Goal: Use online tool/utility: Use online tool/utility

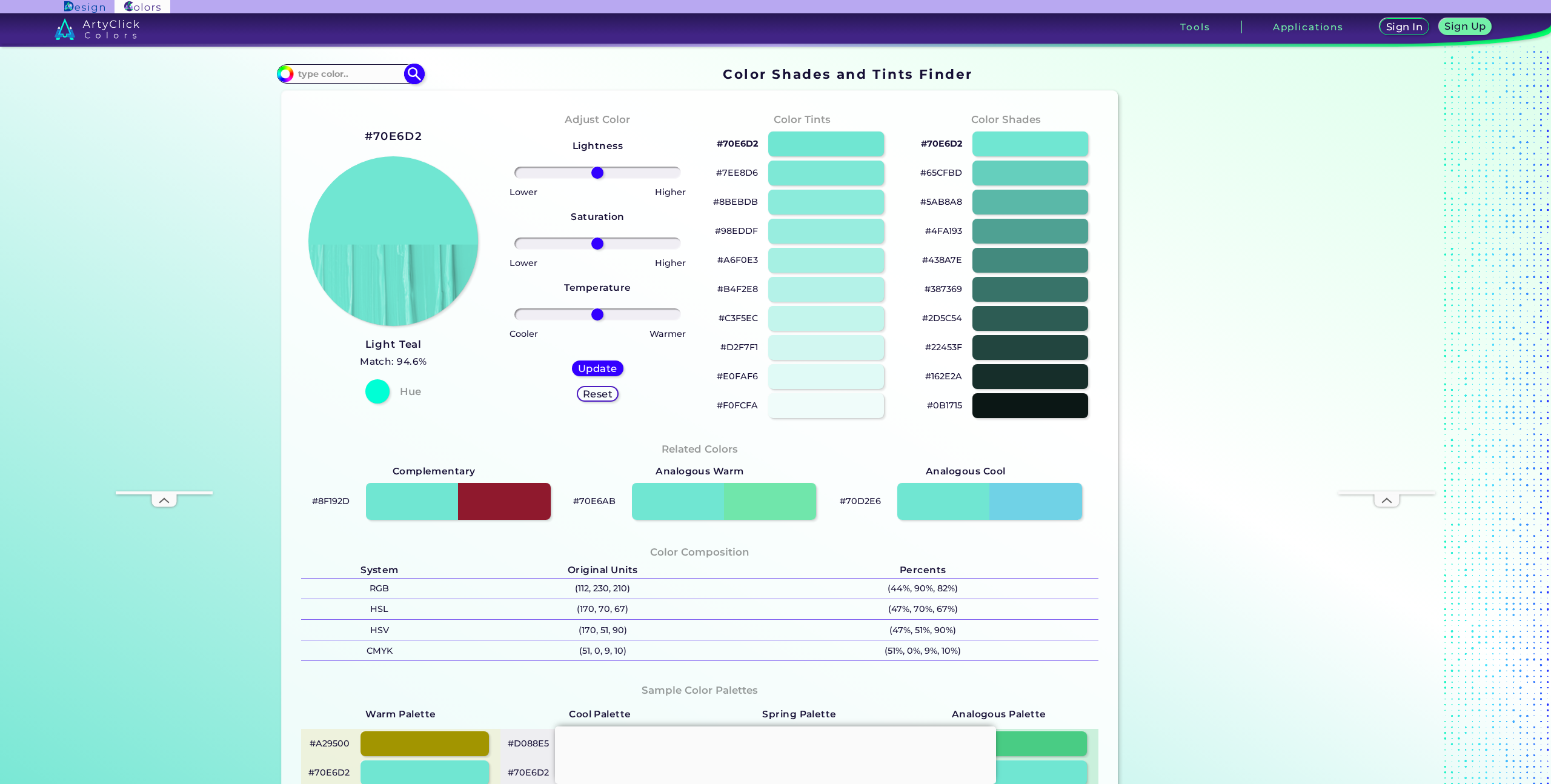
click at [370, 76] on input at bounding box center [351, 73] width 113 height 16
click at [435, 129] on div "#70E6D2 Light Teal Match: 94.6% Hue" at bounding box center [394, 265] width 204 height 329
drag, startPoint x: 387, startPoint y: 142, endPoint x: 388, endPoint y: 136, distance: 6.1
click at [387, 141] on h2 "#70E6D2" at bounding box center [393, 136] width 57 height 16
click at [388, 133] on h2 "#70E6D2 copied" at bounding box center [393, 136] width 57 height 16
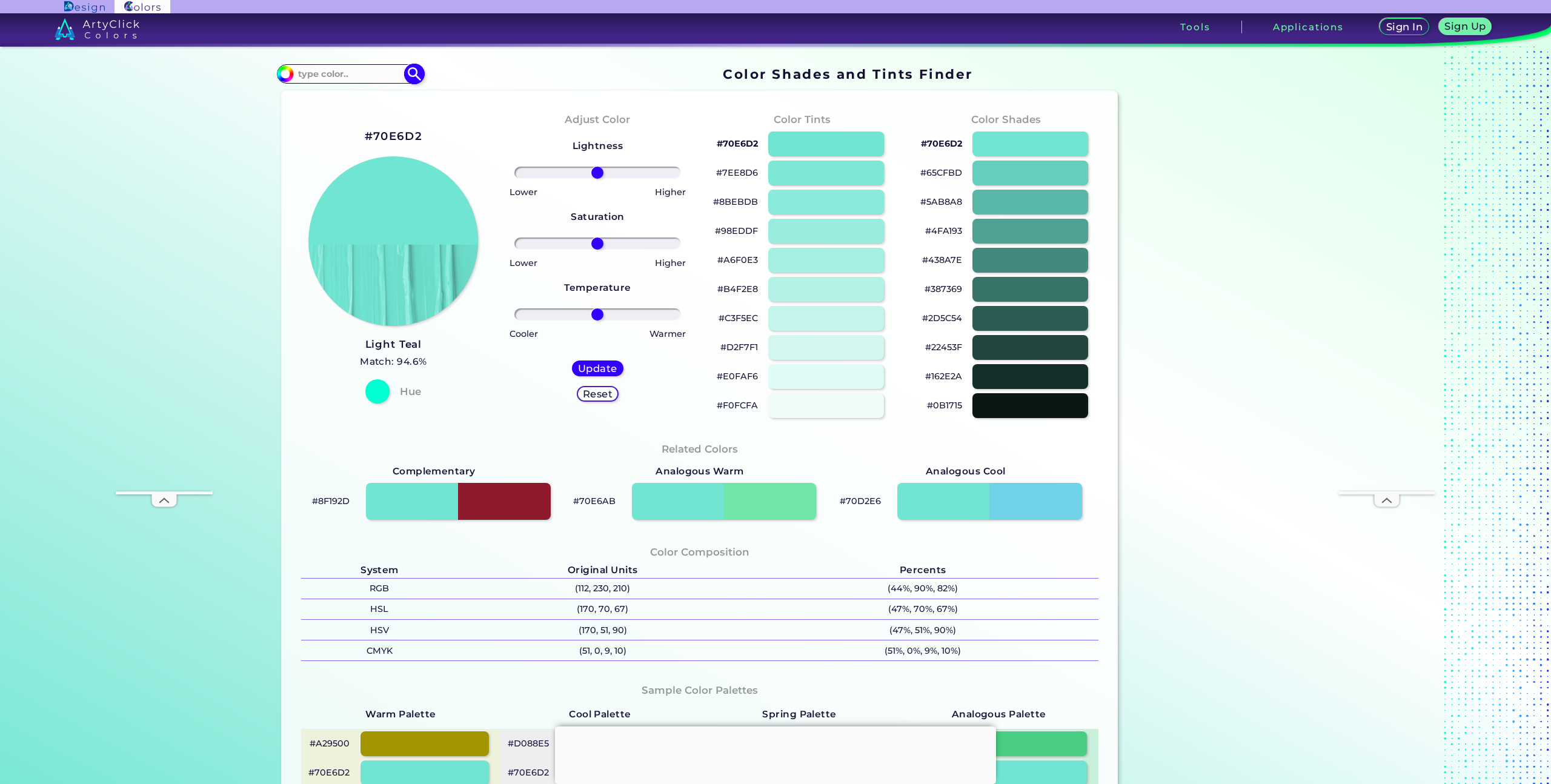
click at [346, 74] on input at bounding box center [351, 73] width 113 height 16
paste input "#70E6D2<p style="position: absolute; z-index: 10; top: 13px; left: 105px; trans…"
paste input "FF96D2"
type input "FF96D2"
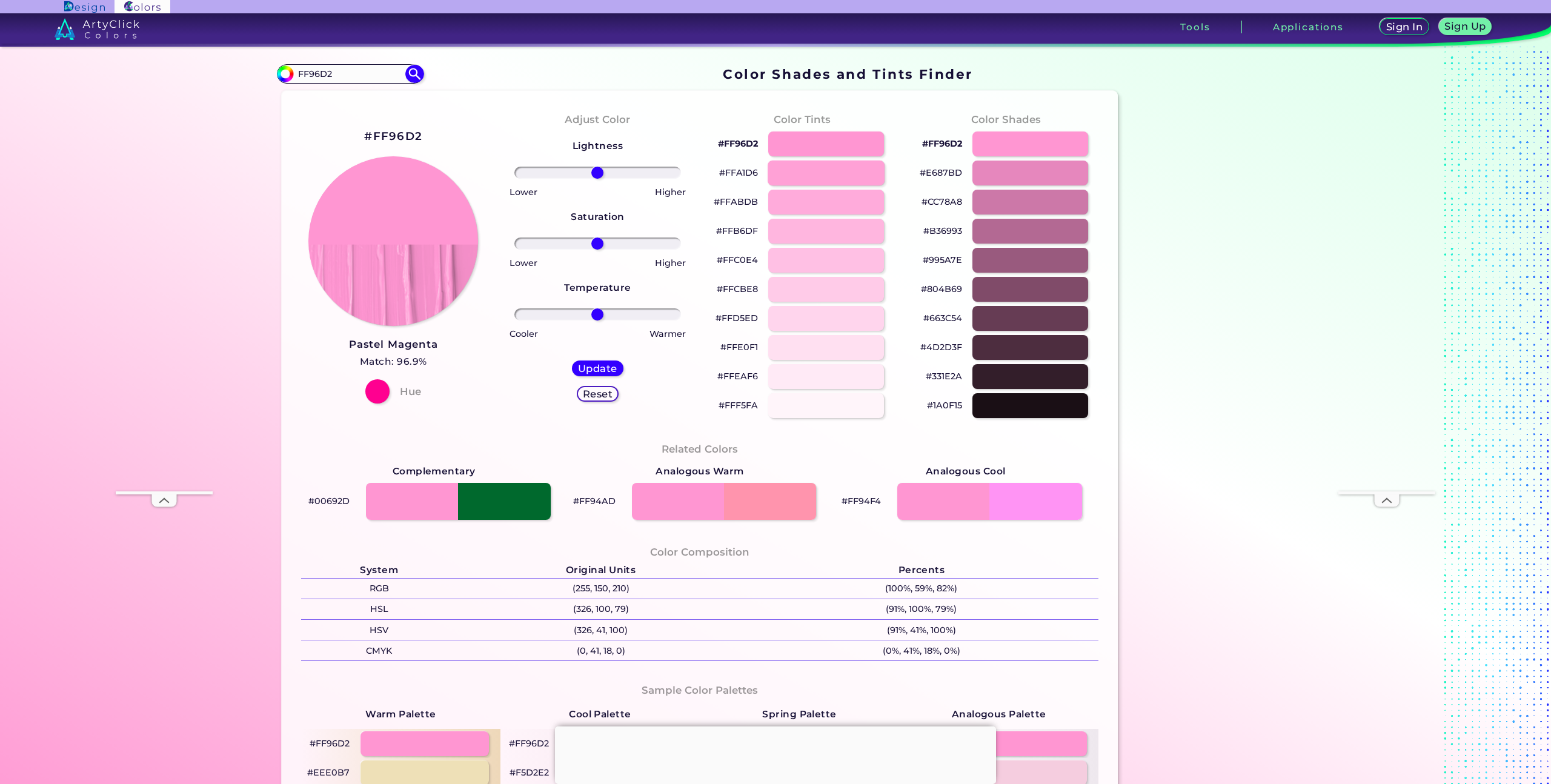
click at [815, 174] on div at bounding box center [826, 173] width 117 height 25
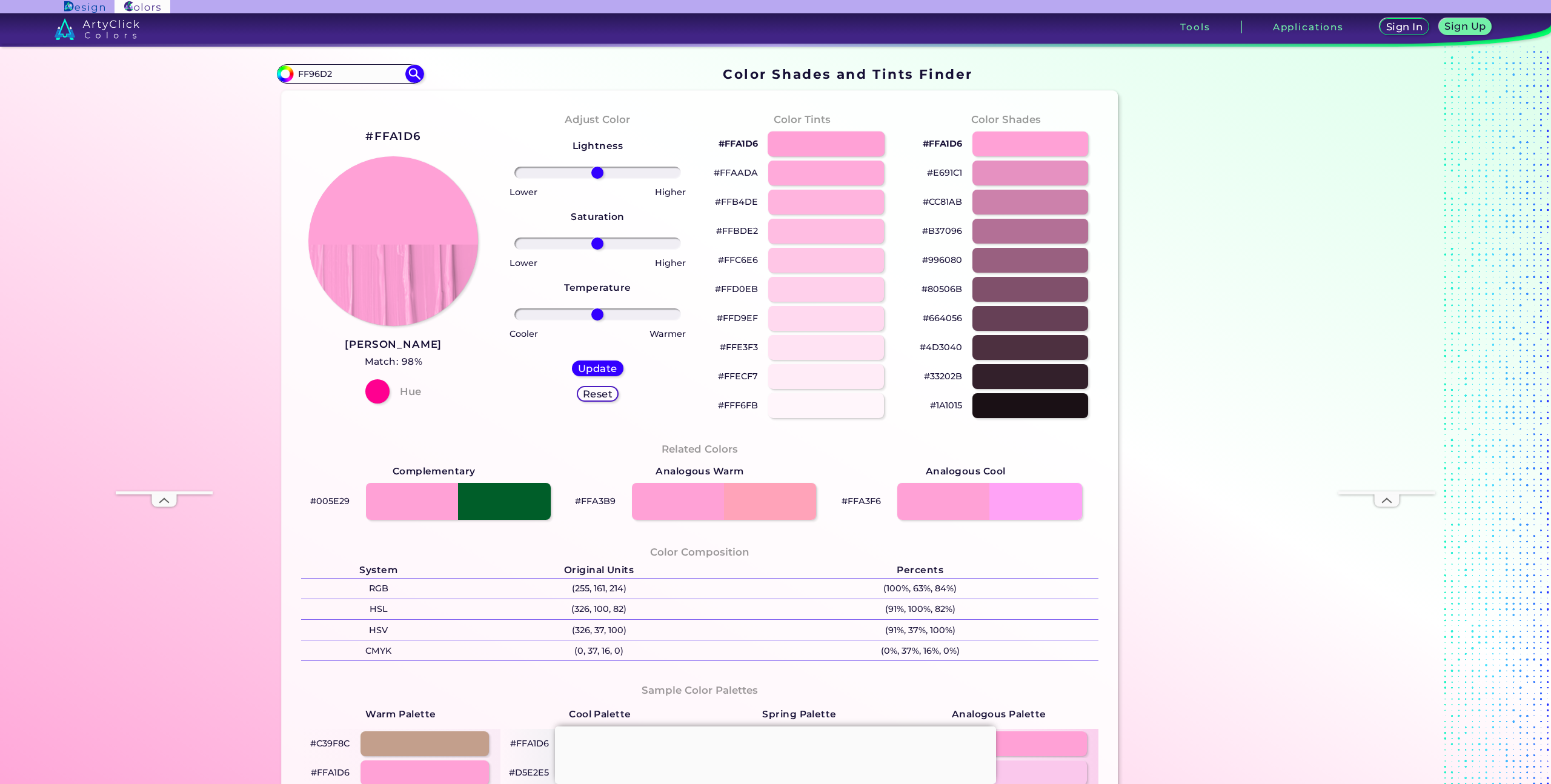
click at [816, 135] on div at bounding box center [826, 144] width 117 height 25
click at [813, 145] on div at bounding box center [826, 144] width 117 height 25
click at [376, 82] on input "FF96D2" at bounding box center [351, 73] width 113 height 16
drag, startPoint x: 430, startPoint y: 80, endPoint x: 423, endPoint y: 79, distance: 7.1
click at [430, 80] on section "#ffa1d6 FF96D2 Acadia ◉ Acid Green ◉ Aero Blue ◉ Alabaster ◉ Albescent White ◉ …" at bounding box center [699, 74] width 846 height 24
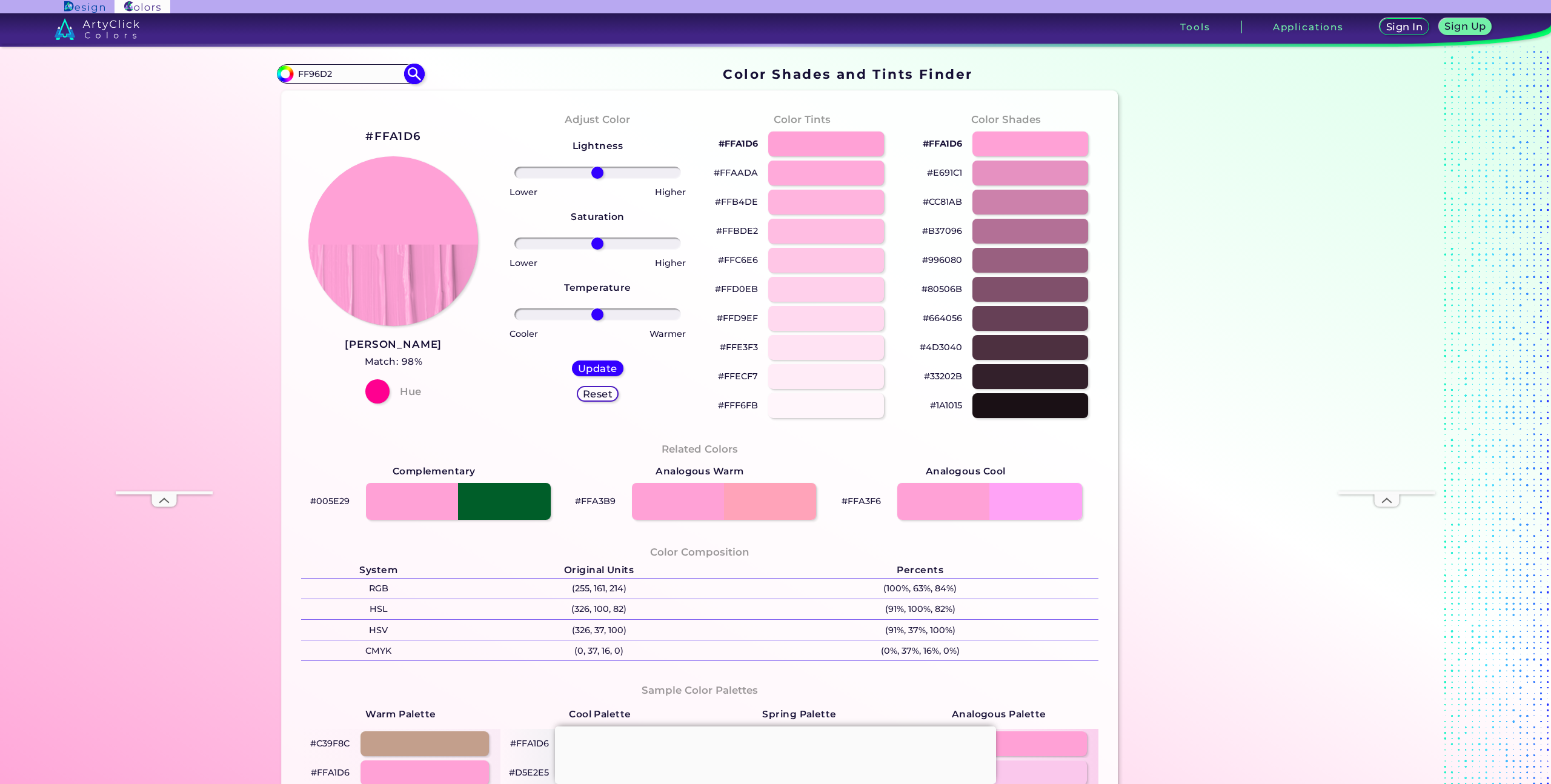
click at [416, 76] on img at bounding box center [414, 74] width 21 height 21
type input "#000000"
